Goal: Navigation & Orientation: Find specific page/section

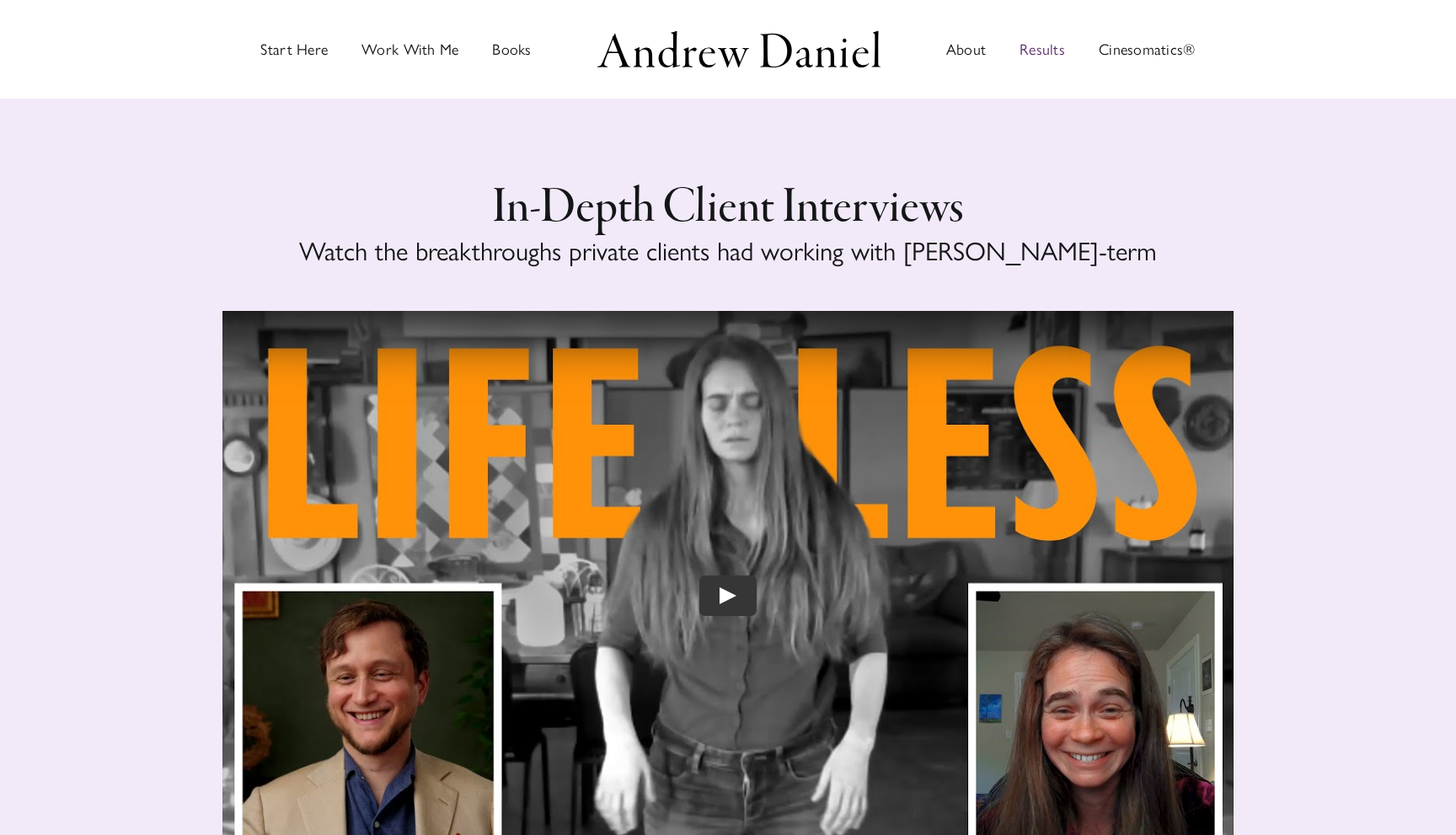
scroll to position [2128, 0]
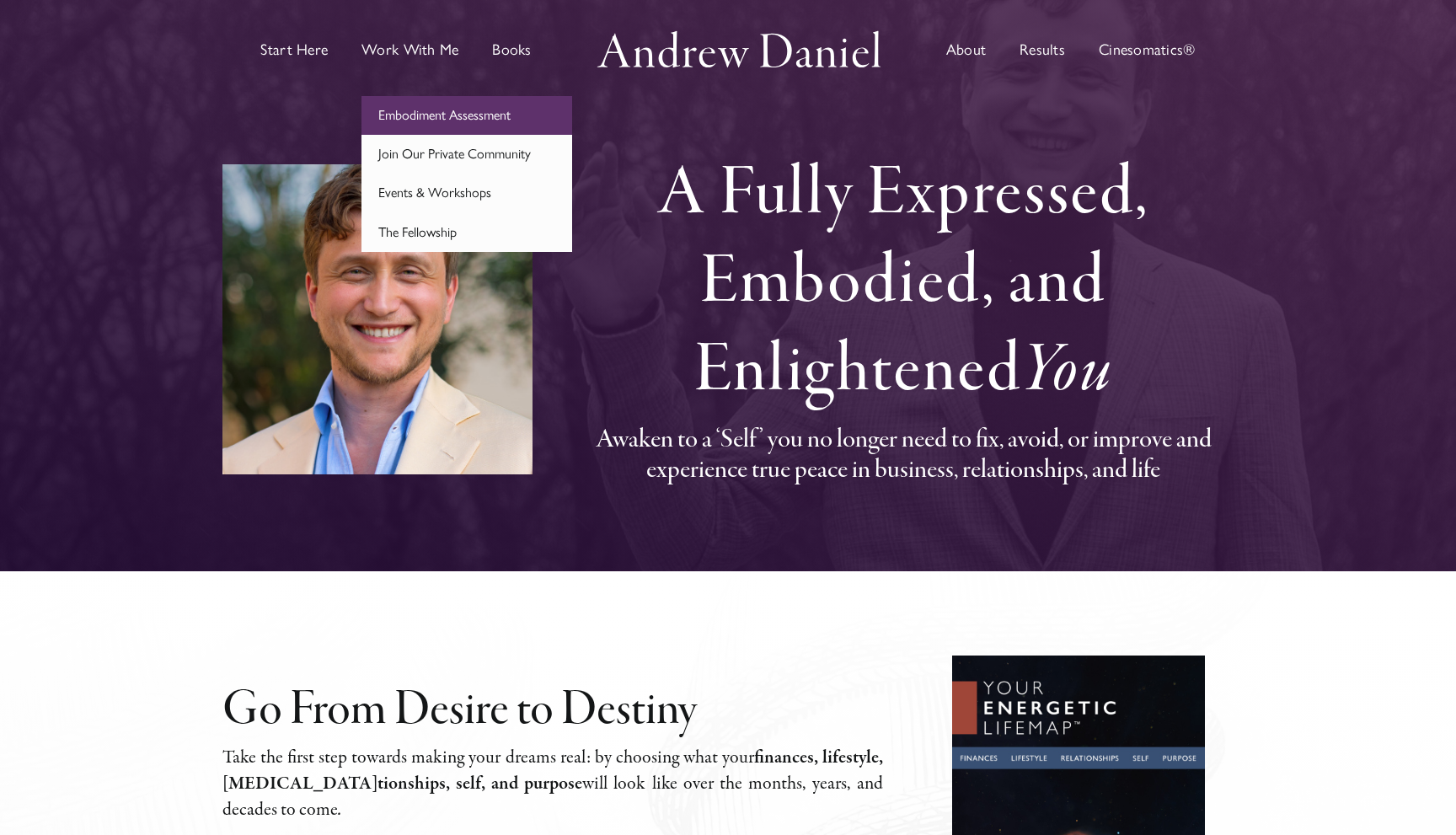
click at [434, 122] on span "Embodiment Assessment" at bounding box center [444, 115] width 132 height 16
